Goal: Task Accomplishment & Management: Use online tool/utility

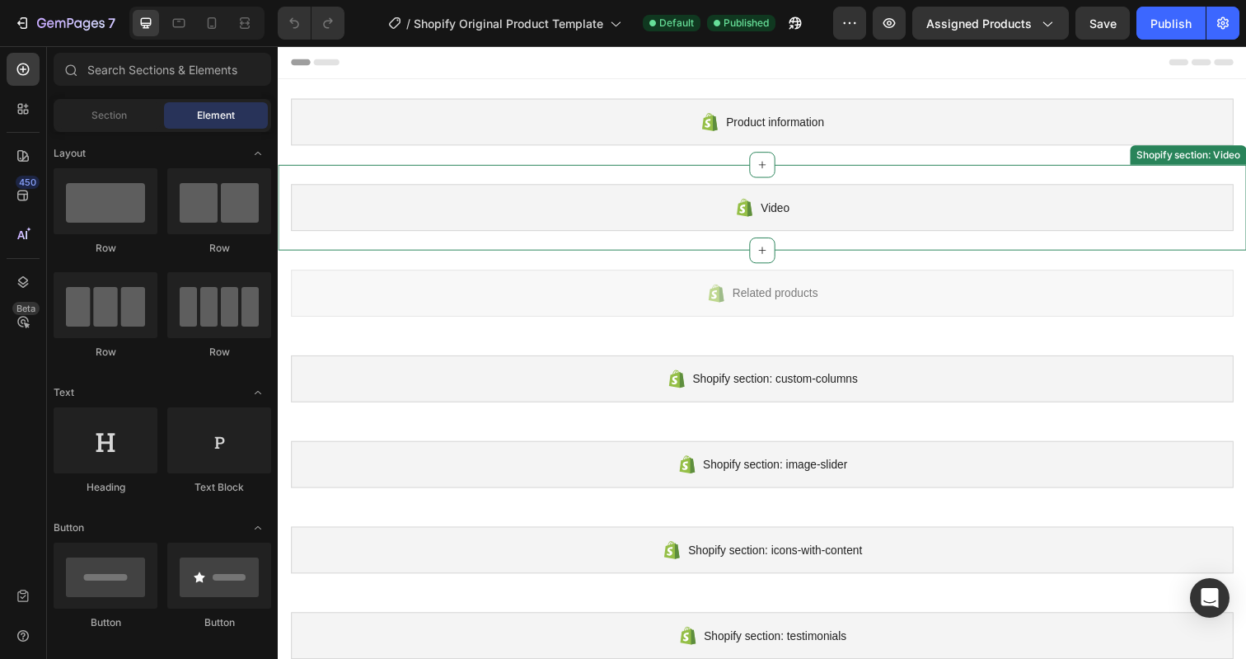
scroll to position [305, 0]
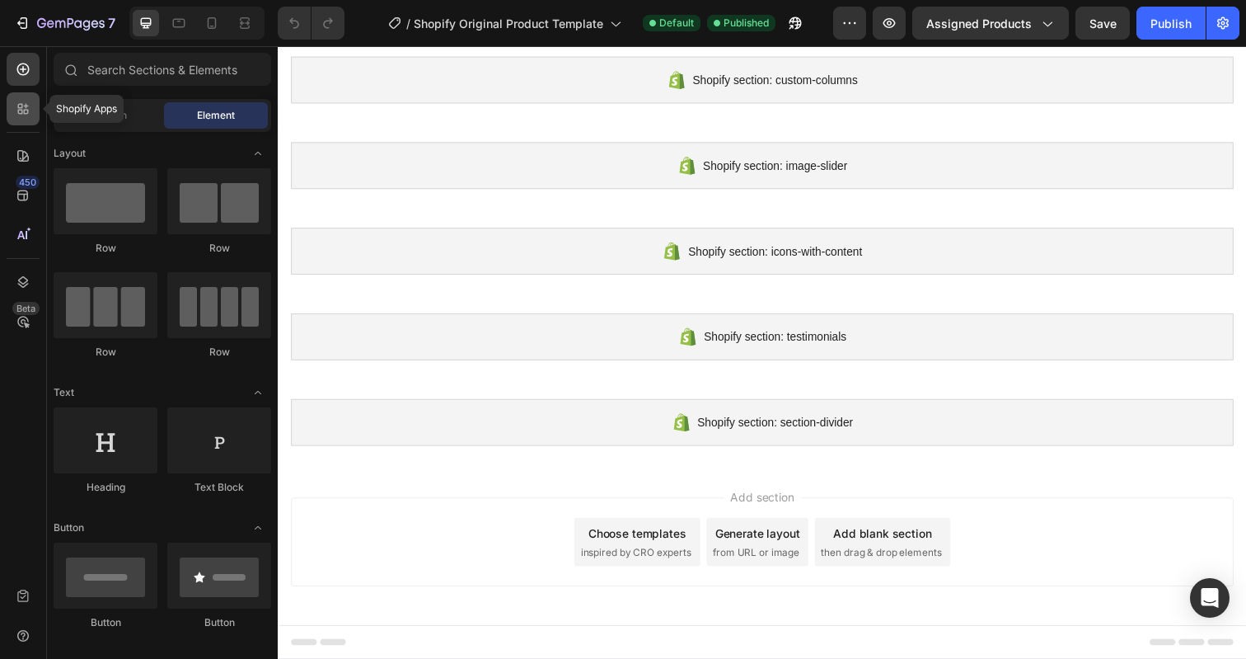
click at [19, 108] on icon at bounding box center [20, 106] width 5 height 5
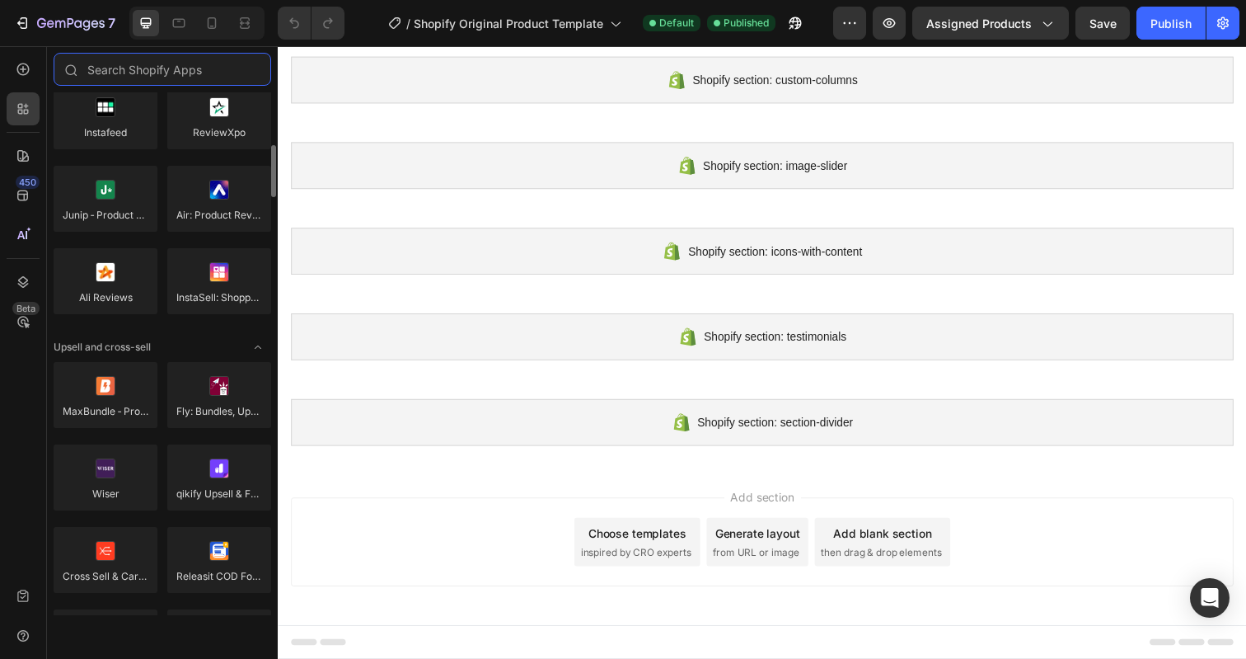
scroll to position [464, 0]
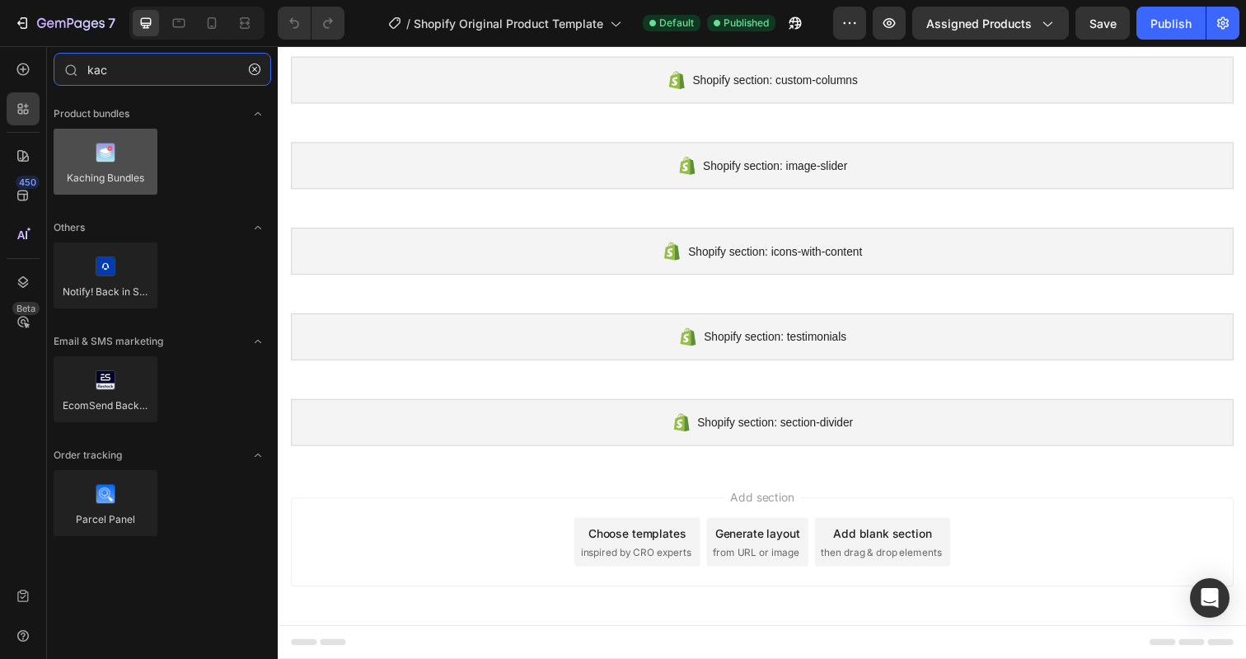
type input "kac"
click at [106, 143] on div at bounding box center [106, 162] width 104 height 66
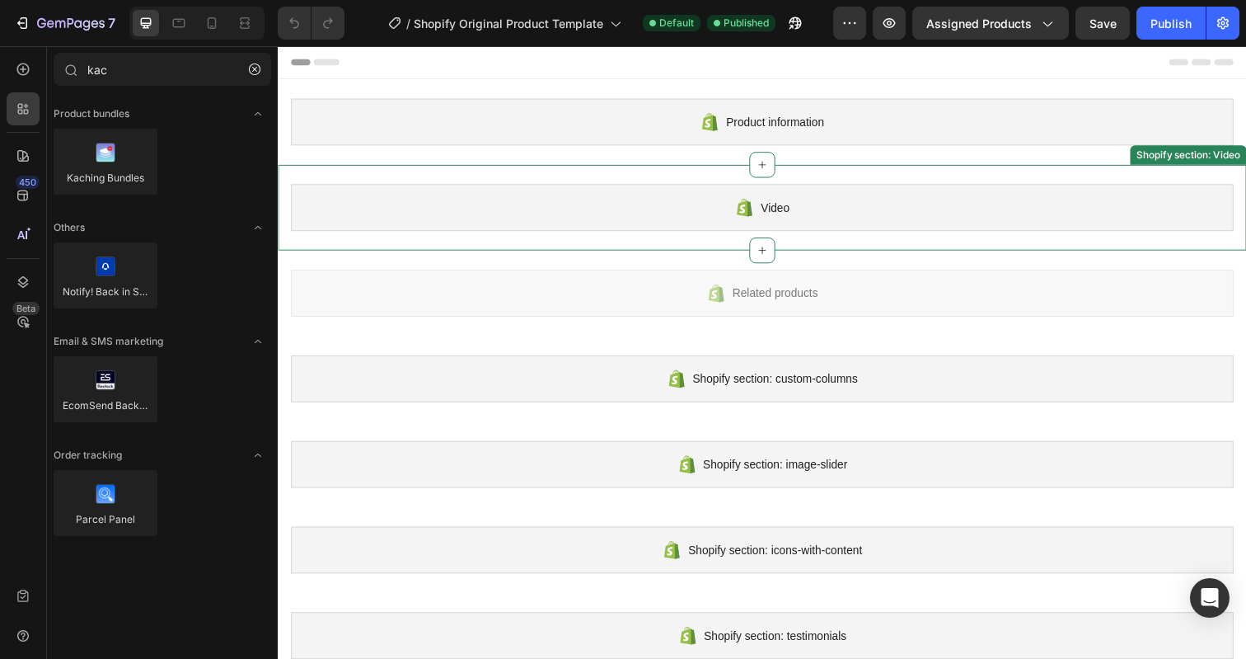
scroll to position [305, 0]
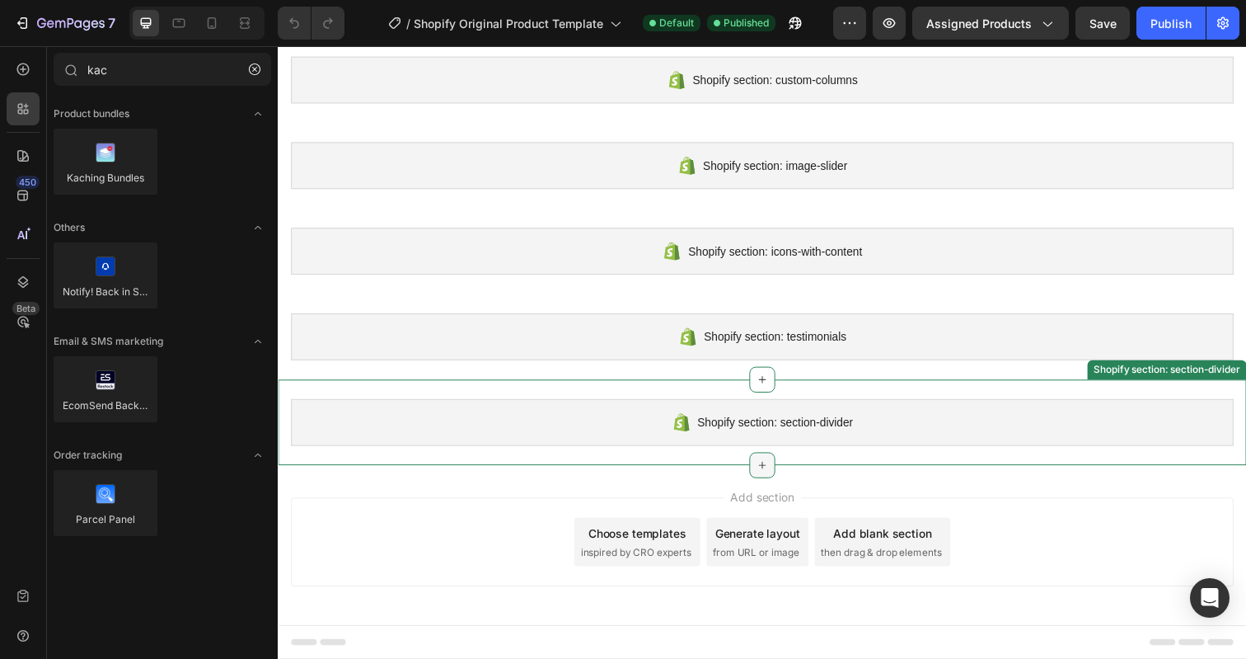
click at [774, 468] on icon at bounding box center [772, 473] width 13 height 13
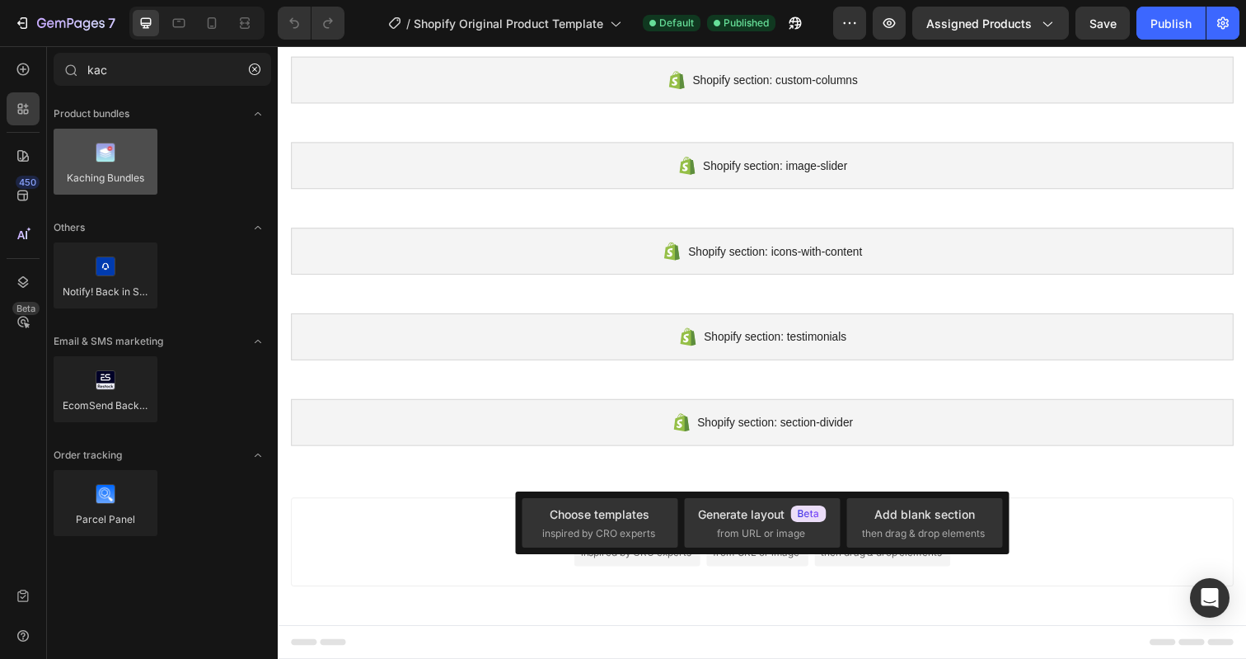
click at [105, 167] on div at bounding box center [106, 162] width 104 height 66
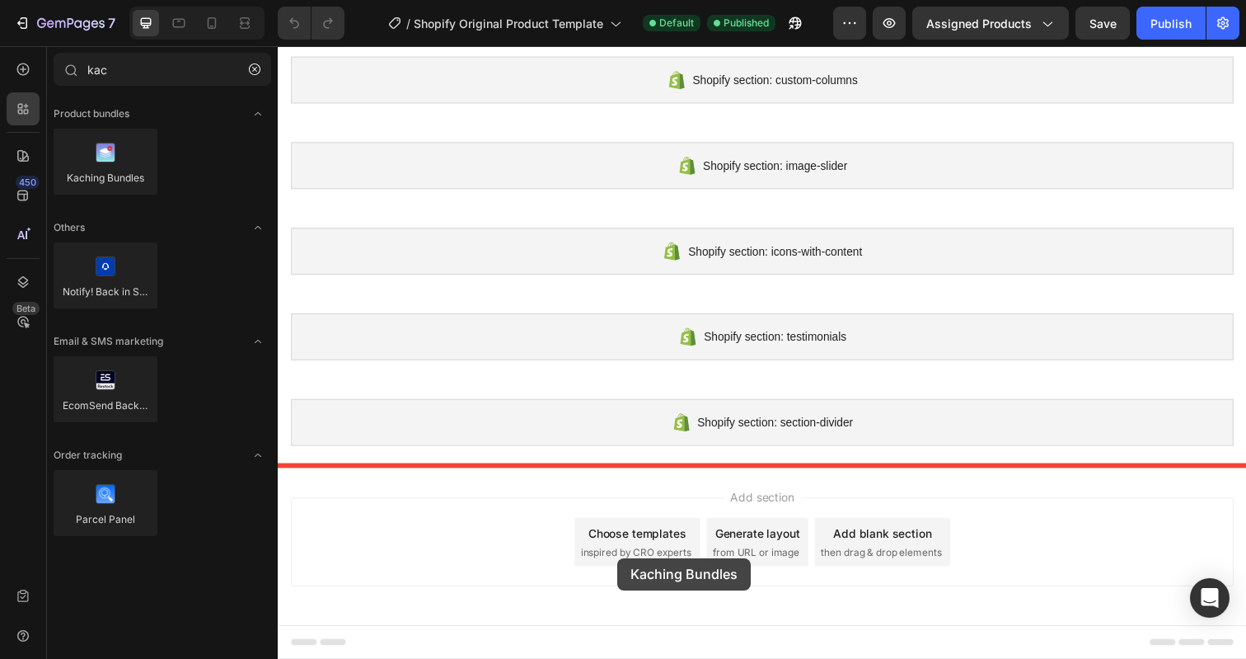
drag, startPoint x: 399, startPoint y: 218, endPoint x: 625, endPoint y: 569, distance: 417.5
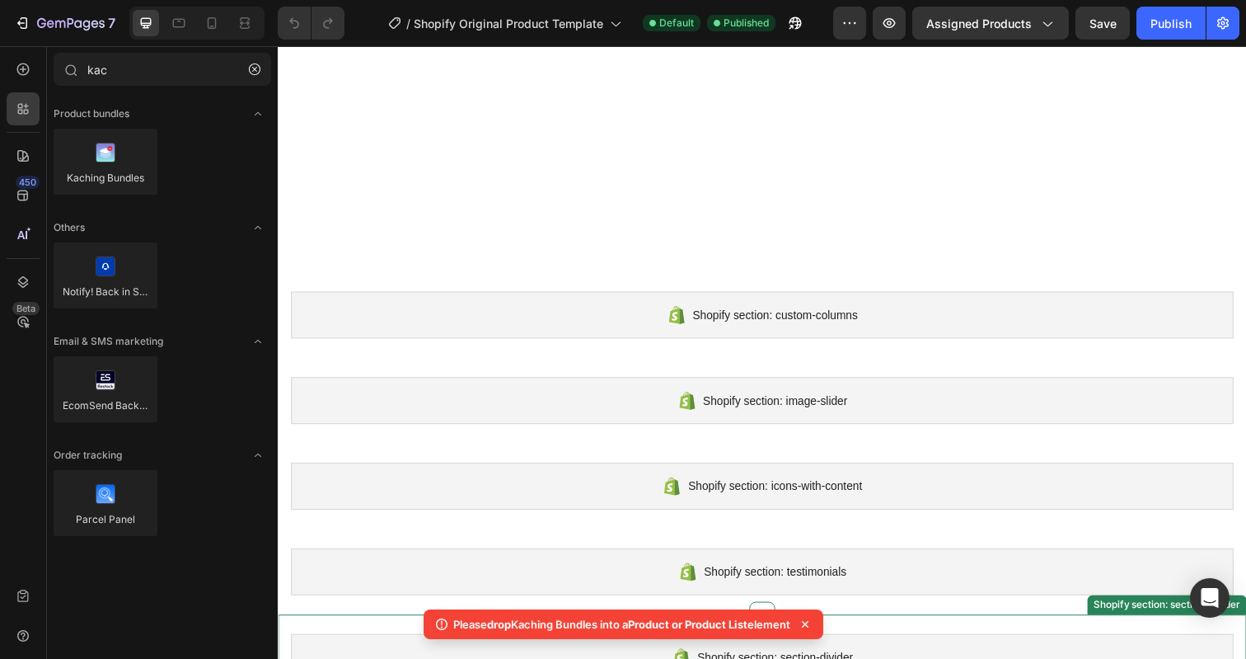
scroll to position [0, 0]
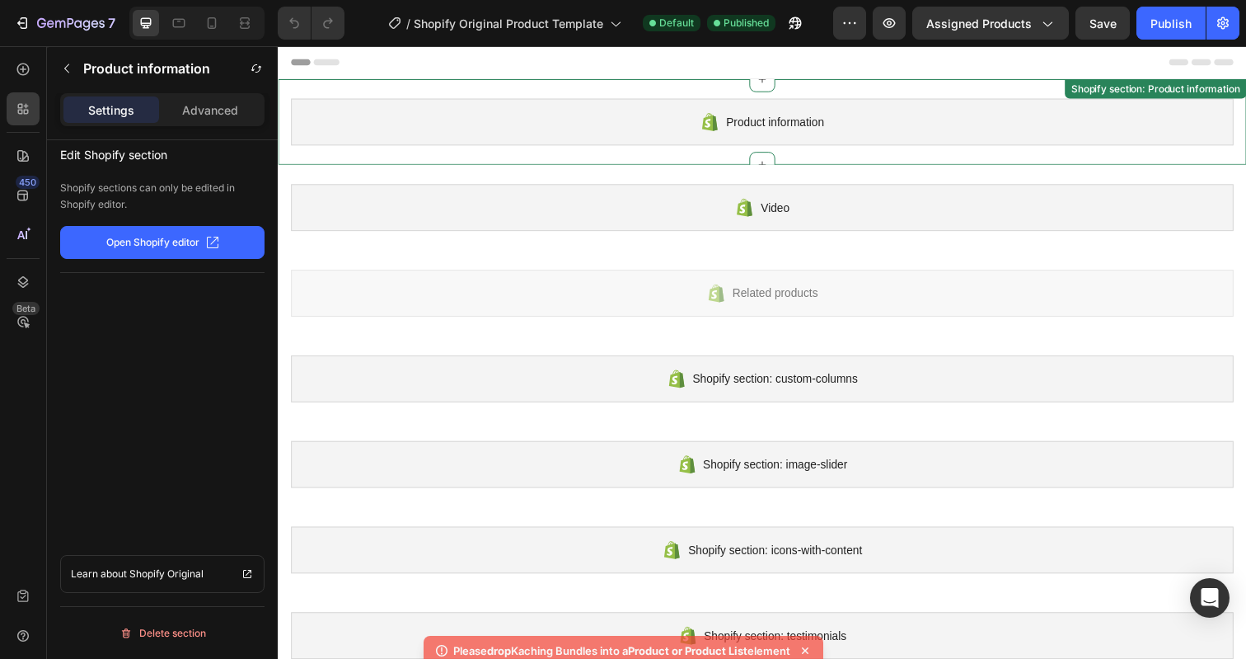
click at [794, 133] on span "Product information" at bounding box center [785, 124] width 100 height 20
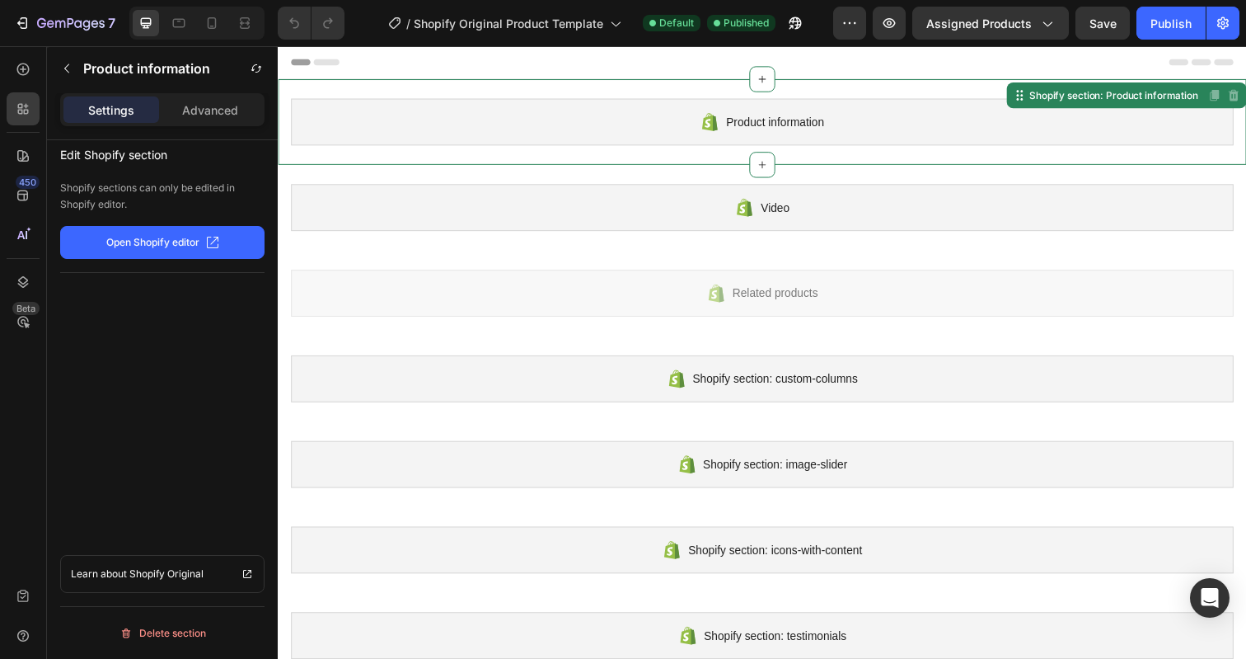
click at [766, 131] on span "Product information" at bounding box center [785, 124] width 100 height 20
click at [19, 25] on icon "button" at bounding box center [22, 23] width 16 height 16
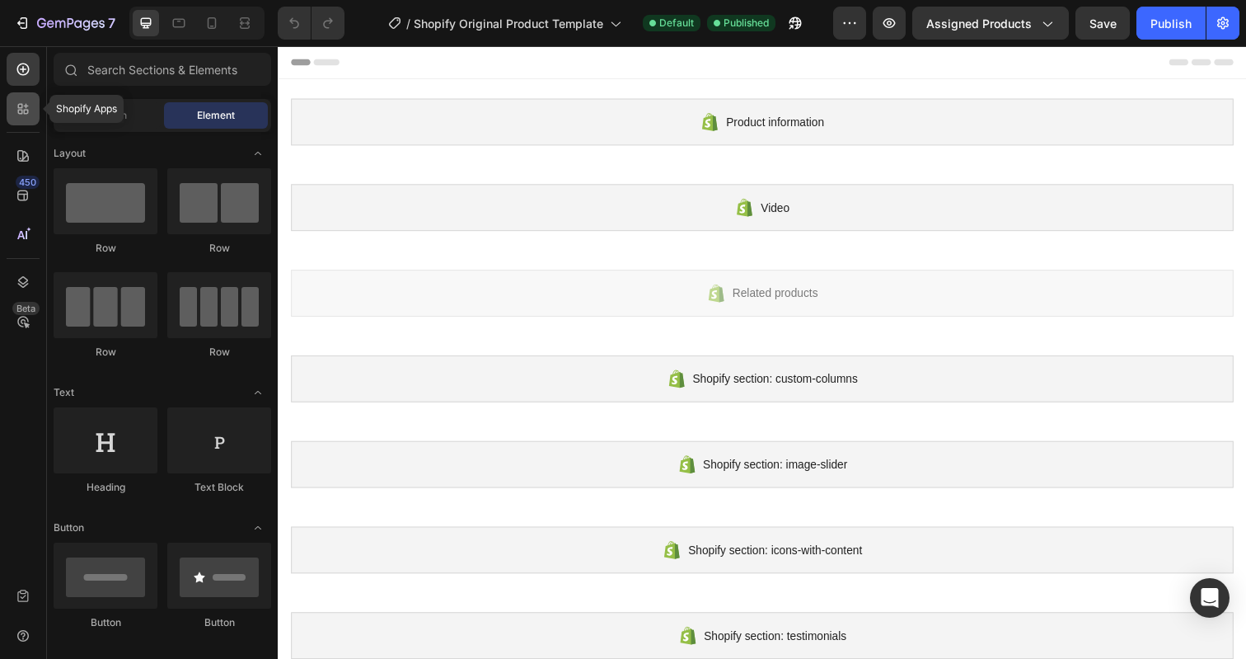
click at [31, 106] on icon at bounding box center [23, 109] width 16 height 16
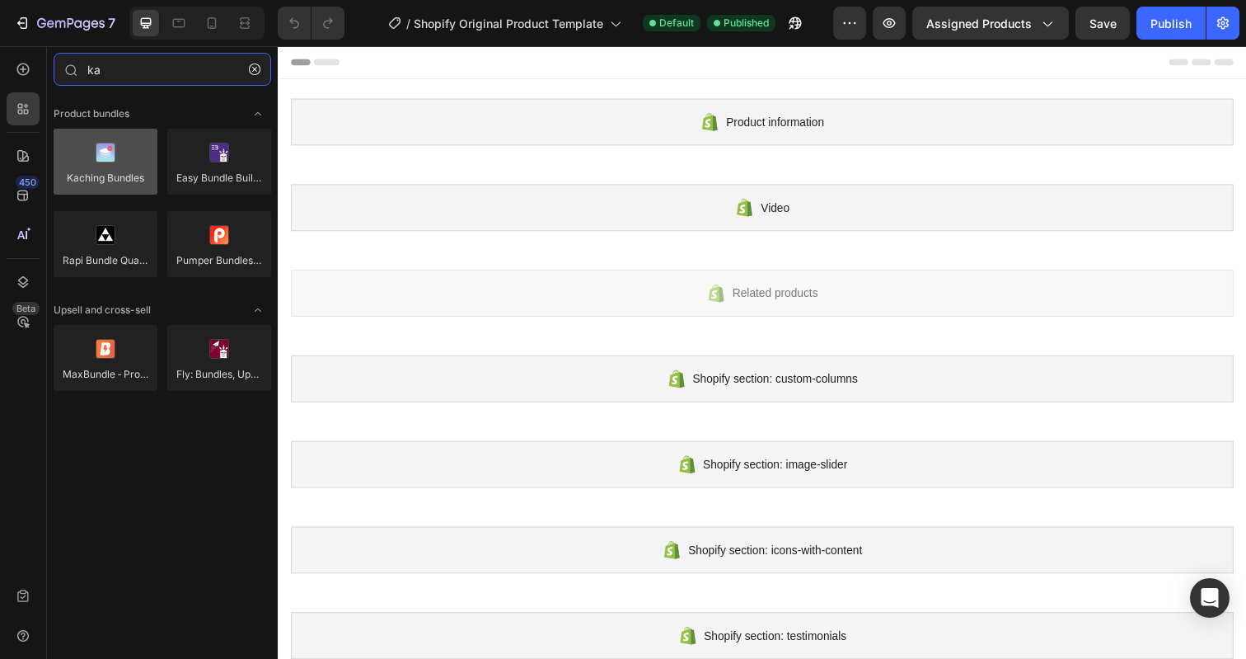
type input "ka"
click at [90, 158] on div at bounding box center [106, 162] width 104 height 66
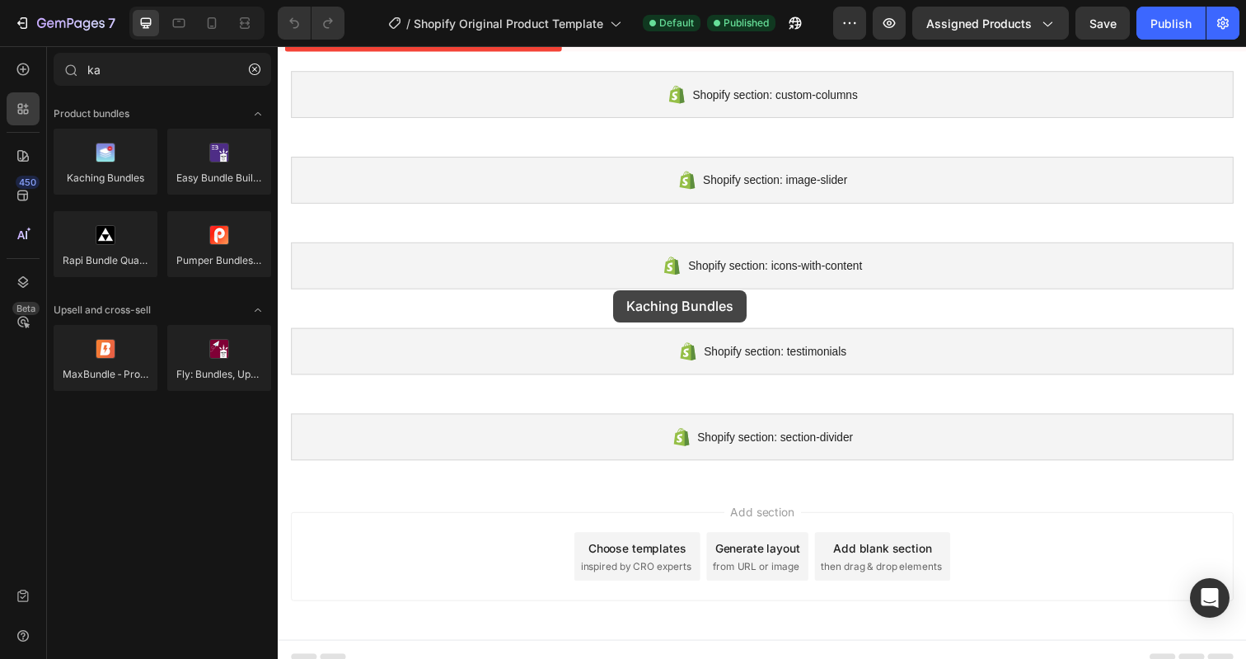
scroll to position [305, 0]
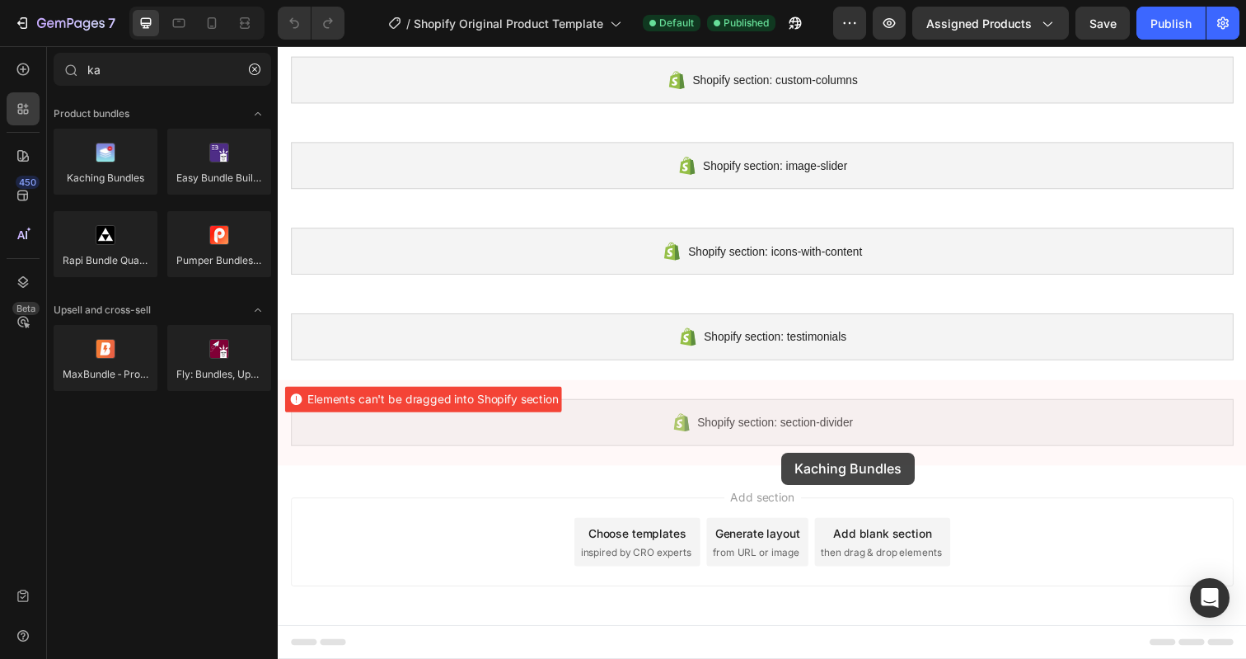
drag, startPoint x: 382, startPoint y: 208, endPoint x: 792, endPoint y: 462, distance: 482.0
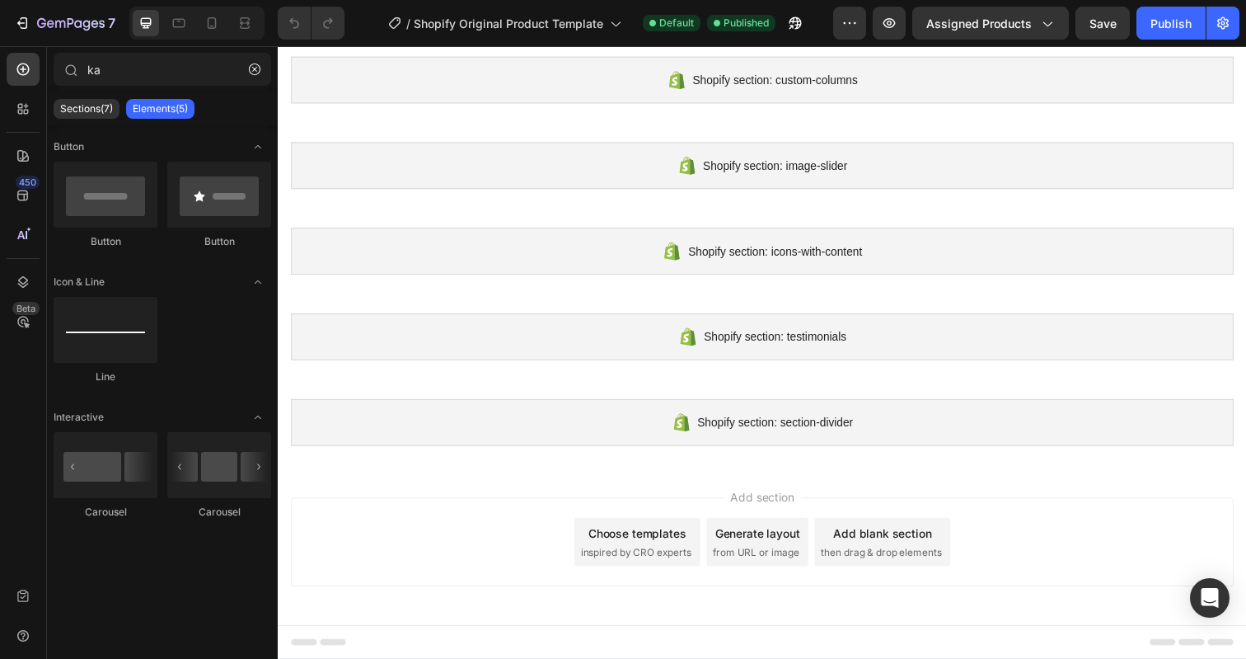
click at [886, 549] on div "Add blank section" at bounding box center [895, 543] width 101 height 17
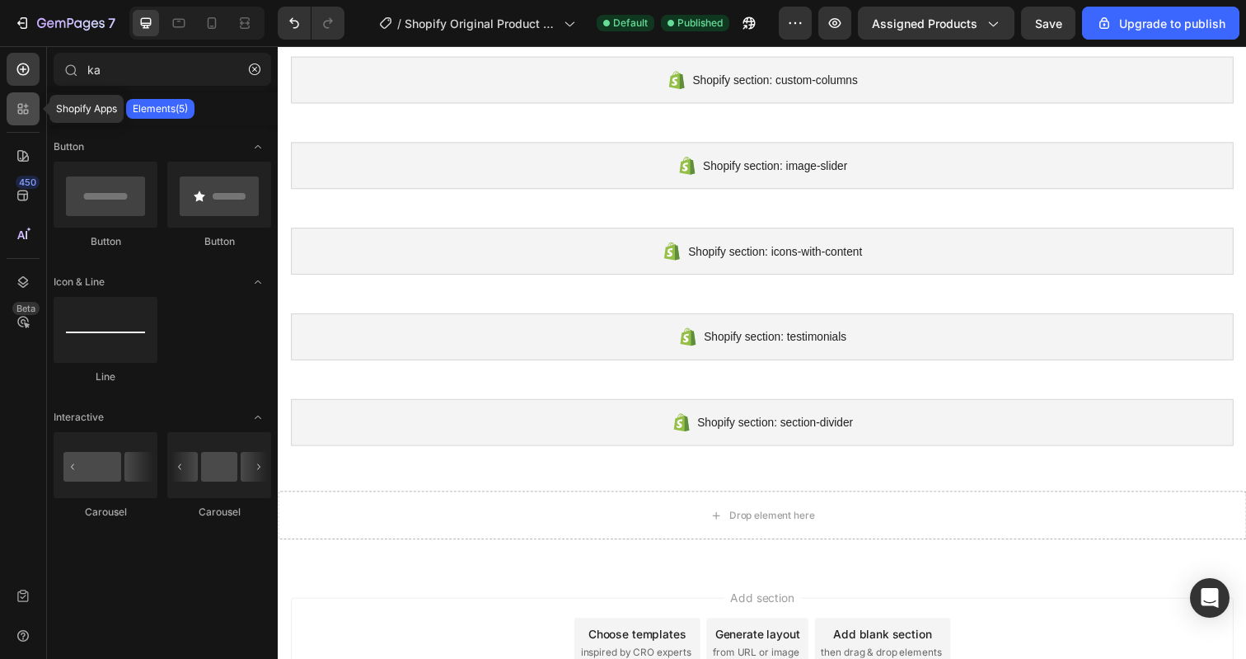
click at [25, 113] on icon at bounding box center [23, 109] width 16 height 16
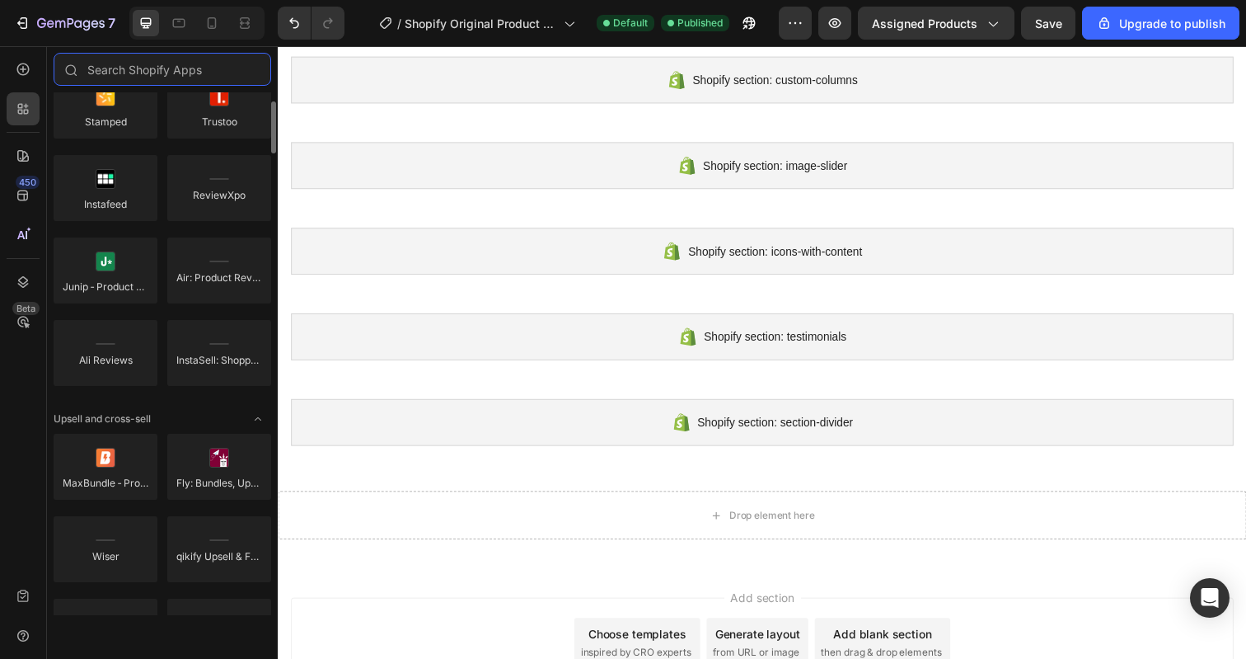
scroll to position [394, 0]
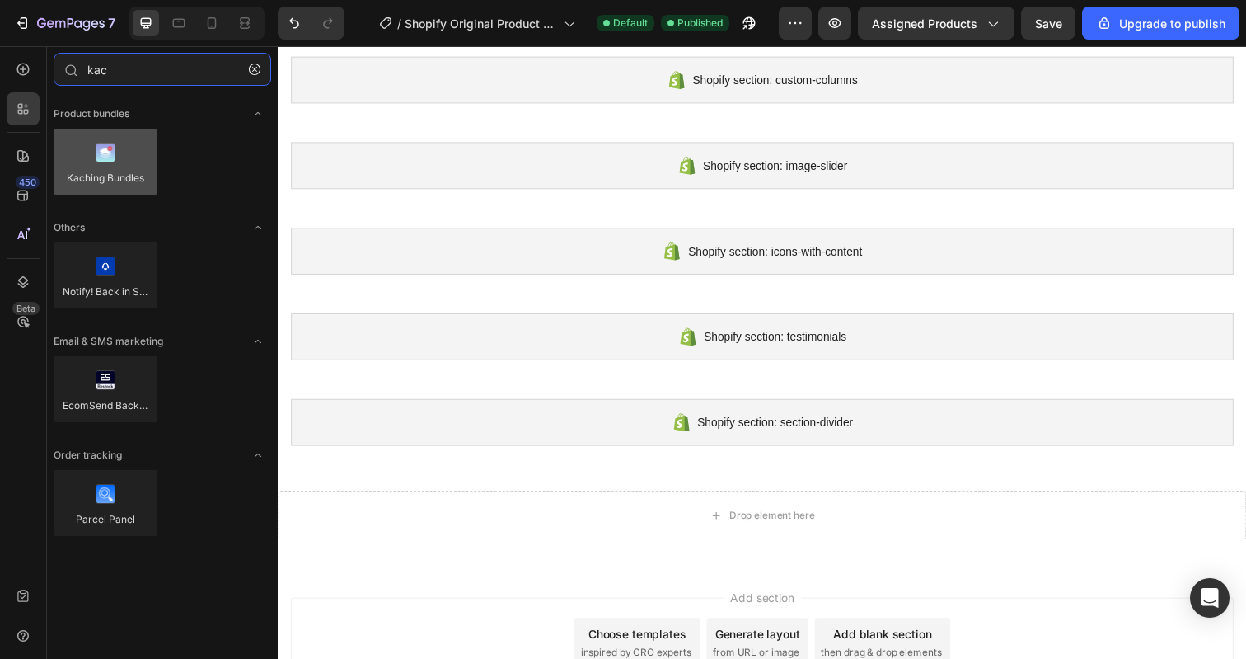
type input "kac"
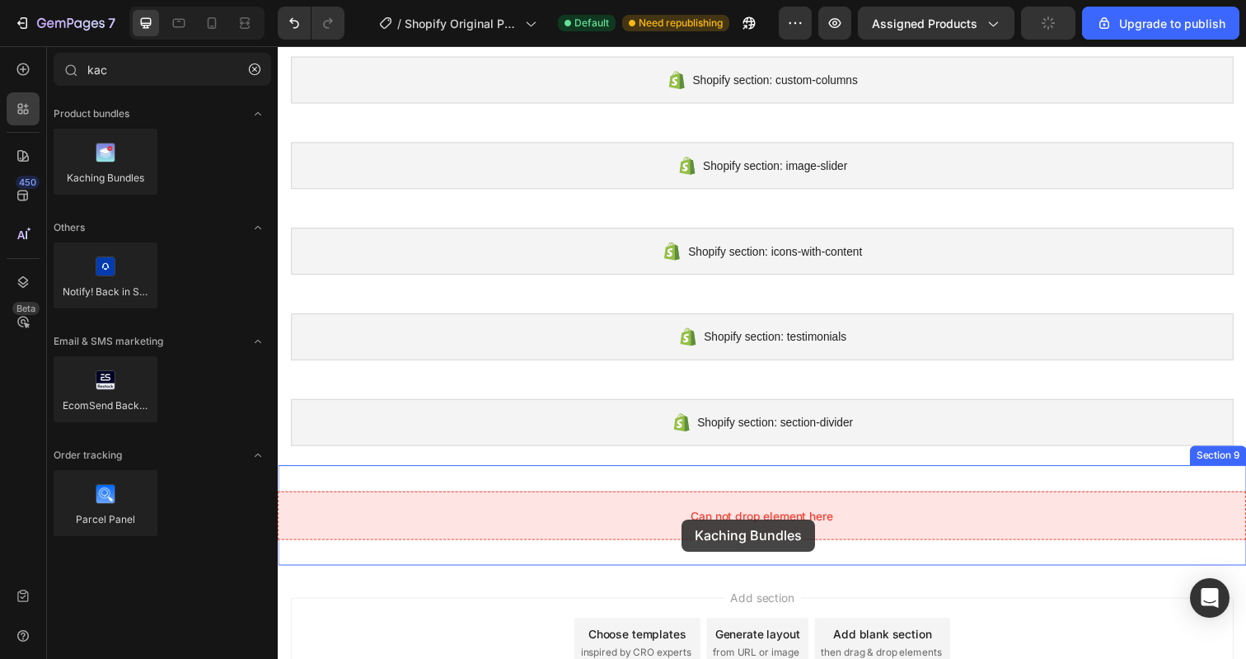
drag, startPoint x: 380, startPoint y: 211, endPoint x: 690, endPoint y: 529, distance: 444.2
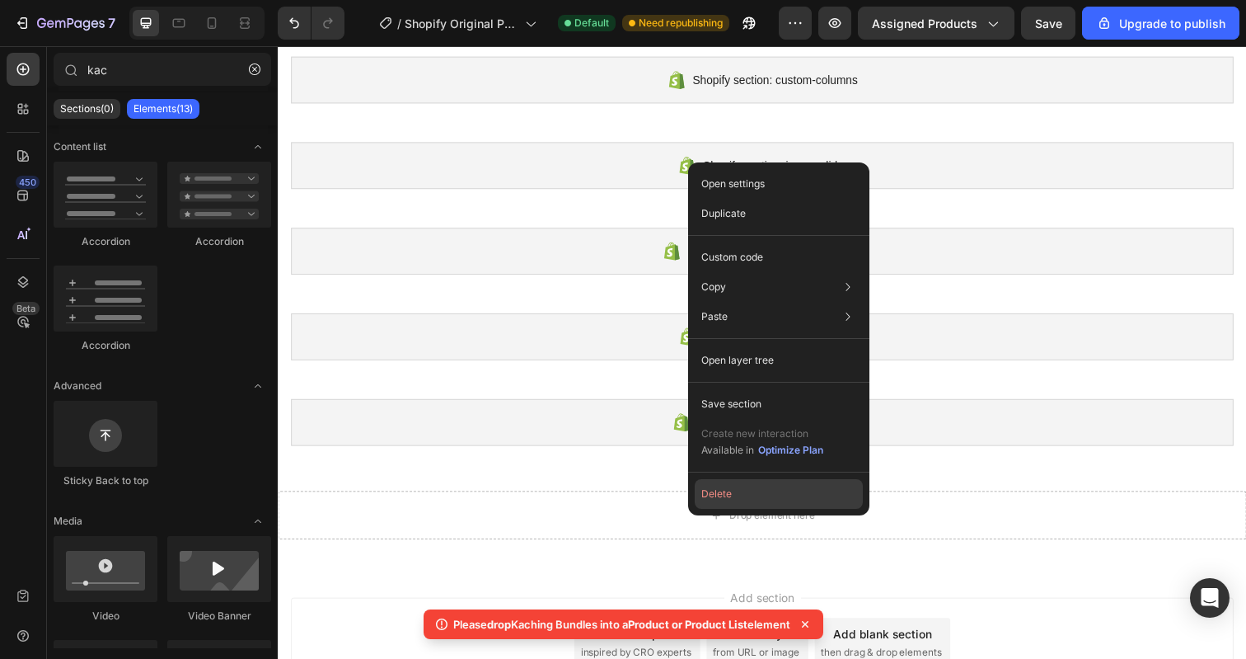
click at [714, 493] on button "Delete" at bounding box center [779, 494] width 168 height 30
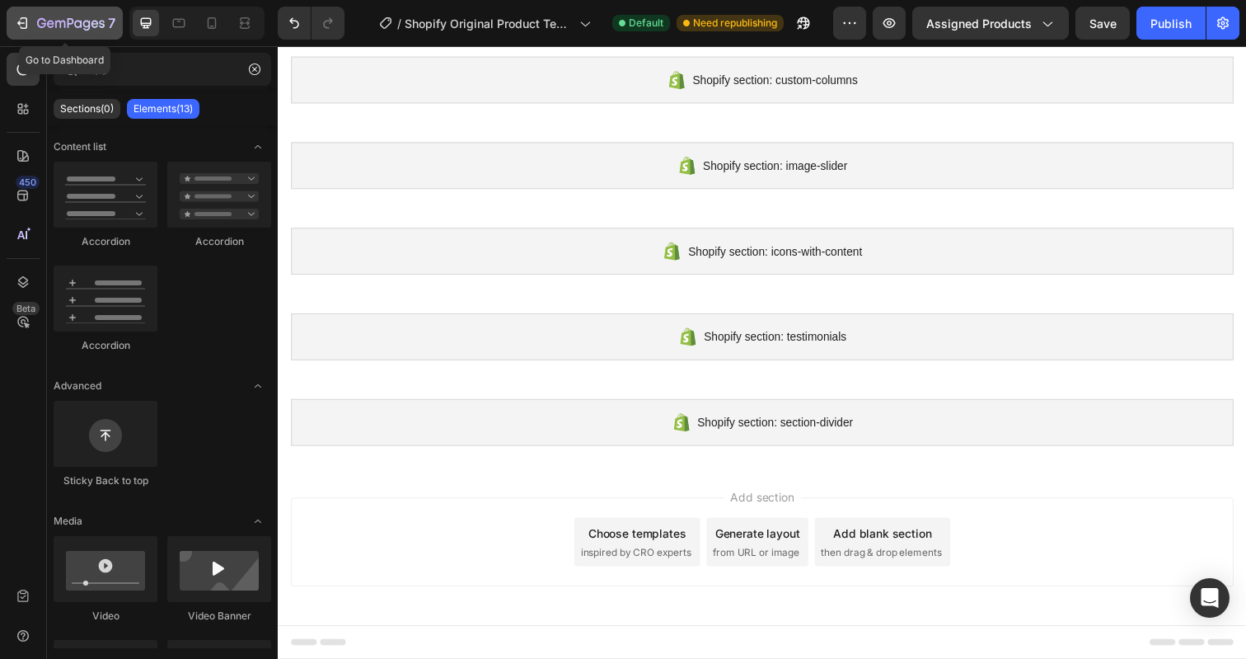
click at [92, 24] on icon "button" at bounding box center [71, 24] width 68 height 14
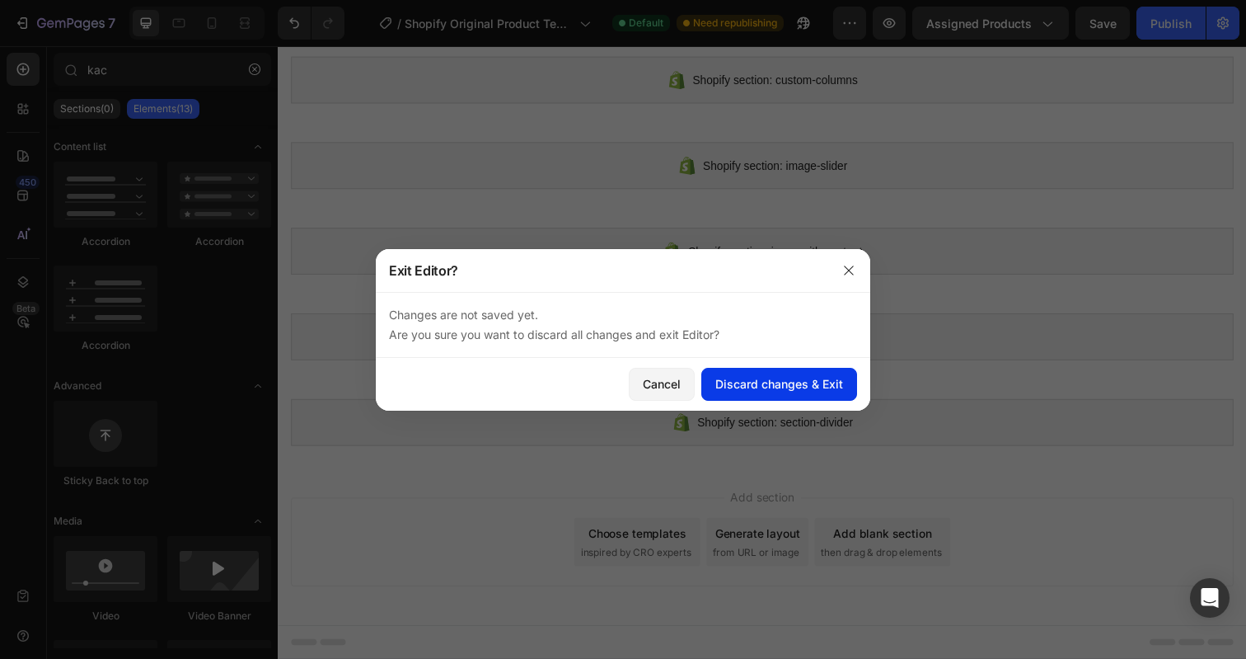
click at [753, 382] on div "Discard changes & Exit" at bounding box center [780, 383] width 128 height 17
